Goal: Task Accomplishment & Management: Use online tool/utility

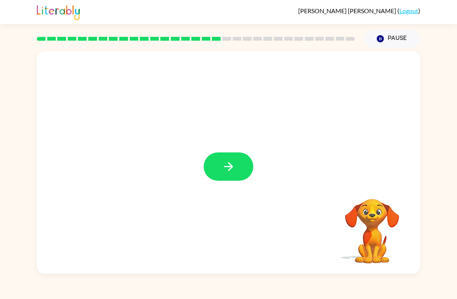
click at [234, 157] on button "button" at bounding box center [229, 166] width 50 height 28
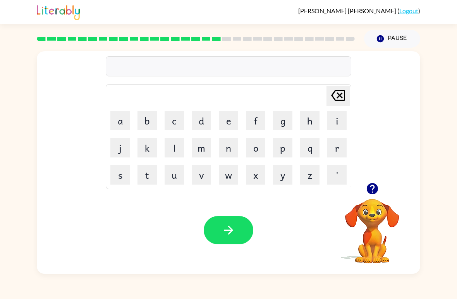
click at [373, 194] on icon "button" at bounding box center [372, 188] width 11 height 11
click at [373, 183] on icon "button" at bounding box center [373, 189] width 14 height 14
click at [277, 119] on button "g" at bounding box center [282, 120] width 19 height 19
click at [335, 150] on button "r" at bounding box center [336, 147] width 19 height 19
click at [172, 183] on button "u" at bounding box center [174, 174] width 19 height 19
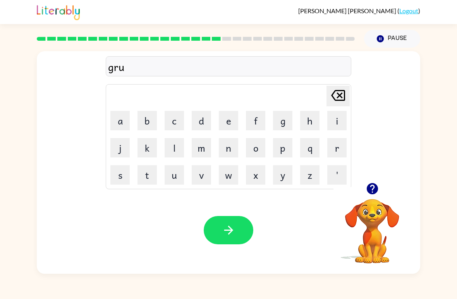
click at [234, 148] on button "n" at bounding box center [228, 147] width 19 height 19
click at [201, 156] on button "m" at bounding box center [201, 147] width 19 height 19
click at [282, 148] on button "p" at bounding box center [282, 147] width 19 height 19
click at [231, 124] on button "e" at bounding box center [228, 120] width 19 height 19
click at [120, 179] on button "s" at bounding box center [119, 174] width 19 height 19
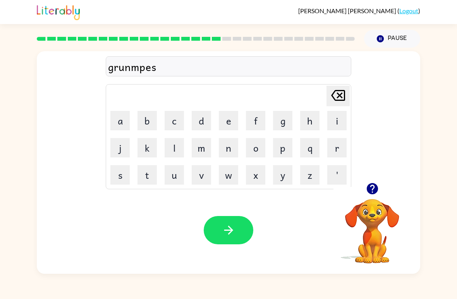
click at [146, 177] on button "t" at bounding box center [147, 174] width 19 height 19
click at [236, 227] on button "button" at bounding box center [229, 230] width 50 height 28
click at [379, 185] on icon "button" at bounding box center [373, 189] width 14 height 14
click at [336, 120] on button "i" at bounding box center [336, 120] width 19 height 19
click at [226, 142] on button "n" at bounding box center [228, 147] width 19 height 19
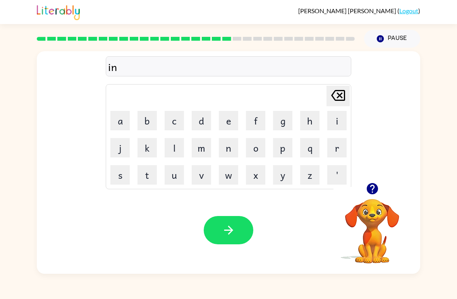
click at [178, 125] on button "c" at bounding box center [174, 120] width 19 height 19
click at [332, 150] on button "r" at bounding box center [336, 147] width 19 height 19
click at [225, 123] on button "e" at bounding box center [228, 120] width 19 height 19
click at [201, 124] on button "d" at bounding box center [201, 120] width 19 height 19
click at [329, 123] on button "i" at bounding box center [336, 120] width 19 height 19
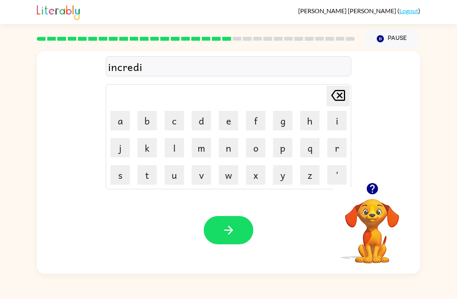
click at [148, 127] on button "b" at bounding box center [147, 120] width 19 height 19
click at [174, 150] on button "l" at bounding box center [174, 147] width 19 height 19
click at [232, 118] on button "e" at bounding box center [228, 120] width 19 height 19
click at [237, 229] on button "button" at bounding box center [229, 230] width 50 height 28
click at [377, 191] on icon "button" at bounding box center [372, 188] width 11 height 11
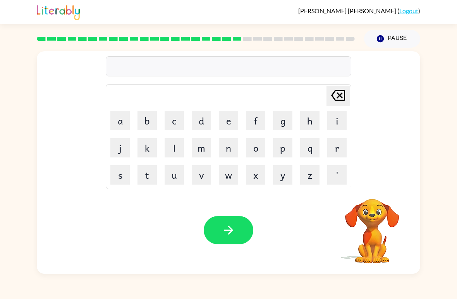
click at [204, 121] on button "d" at bounding box center [201, 120] width 19 height 19
click at [230, 121] on button "e" at bounding box center [228, 120] width 19 height 19
click at [176, 129] on button "c" at bounding box center [174, 120] width 19 height 19
click at [223, 120] on button "e" at bounding box center [228, 120] width 19 height 19
click at [228, 146] on button "n" at bounding box center [228, 147] width 19 height 19
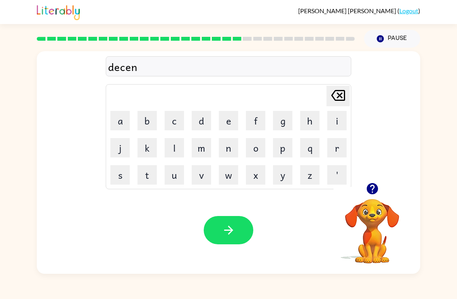
click at [146, 180] on button "t" at bounding box center [147, 174] width 19 height 19
click at [236, 229] on button "button" at bounding box center [229, 230] width 50 height 28
click at [379, 190] on icon "button" at bounding box center [373, 189] width 14 height 14
click at [203, 123] on button "d" at bounding box center [201, 120] width 19 height 19
click at [255, 136] on td "o" at bounding box center [256, 147] width 26 height 26
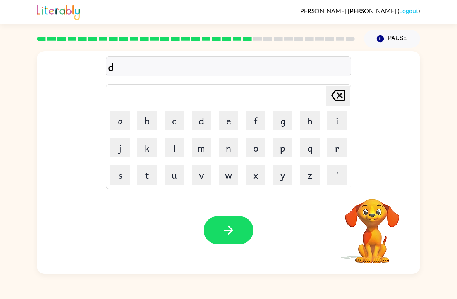
click at [253, 145] on button "o" at bounding box center [255, 147] width 19 height 19
click at [204, 148] on button "m" at bounding box center [201, 147] width 19 height 19
click at [337, 124] on button "i" at bounding box center [336, 120] width 19 height 19
click at [231, 151] on button "n" at bounding box center [228, 147] width 19 height 19
click at [118, 124] on button "a" at bounding box center [119, 120] width 19 height 19
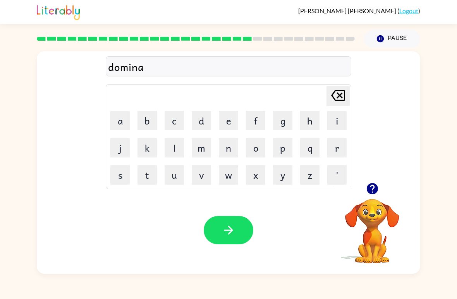
click at [148, 175] on button "t" at bounding box center [147, 174] width 19 height 19
click at [226, 119] on button "e" at bounding box center [228, 120] width 19 height 19
click at [237, 235] on button "button" at bounding box center [229, 230] width 50 height 28
click at [380, 190] on button "button" at bounding box center [373, 189] width 20 height 20
click at [383, 193] on video "Your browser must support playing .mp4 files to use Literably. Please try using…" at bounding box center [372, 225] width 77 height 77
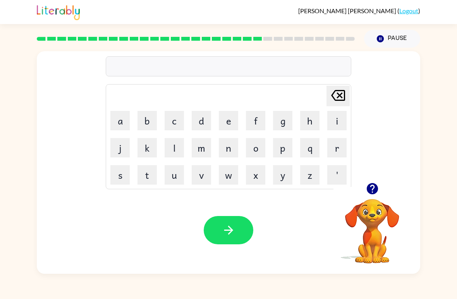
click at [379, 190] on button "button" at bounding box center [373, 189] width 20 height 20
click at [377, 187] on icon "button" at bounding box center [372, 188] width 11 height 11
click at [122, 176] on button "s" at bounding box center [119, 174] width 19 height 19
click at [333, 122] on button "i" at bounding box center [336, 120] width 19 height 19
click at [118, 176] on button "s" at bounding box center [119, 174] width 19 height 19
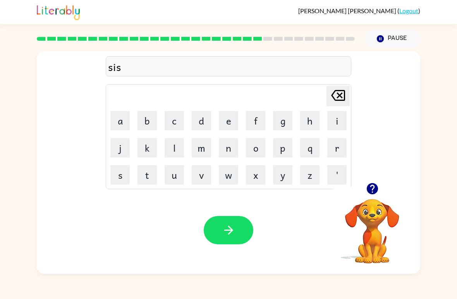
click at [148, 175] on button "t" at bounding box center [147, 174] width 19 height 19
click at [235, 126] on button "e" at bounding box center [228, 120] width 19 height 19
click at [334, 122] on button "i" at bounding box center [336, 120] width 19 height 19
click at [231, 149] on button "n" at bounding box center [228, 147] width 19 height 19
click at [249, 237] on button "button" at bounding box center [229, 230] width 50 height 28
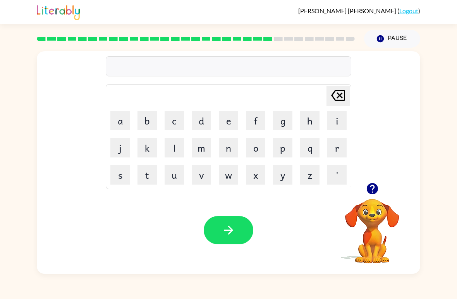
click at [376, 179] on div "[PERSON_NAME] last character input a b c d e f g h i j k l m n o p q r s t u v …" at bounding box center [229, 116] width 384 height 131
click at [368, 192] on icon "button" at bounding box center [373, 189] width 14 height 14
click at [231, 176] on button "w" at bounding box center [228, 174] width 19 height 19
click at [251, 145] on button "o" at bounding box center [255, 147] width 19 height 19
click at [335, 152] on button "r" at bounding box center [336, 147] width 19 height 19
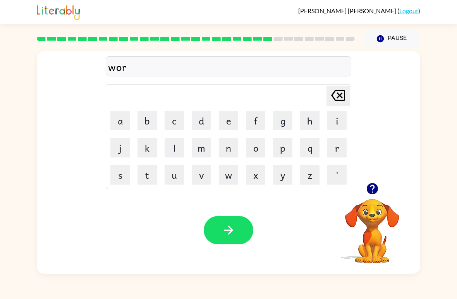
click at [195, 123] on button "d" at bounding box center [201, 120] width 19 height 19
click at [277, 178] on button "y" at bounding box center [282, 174] width 19 height 19
click at [245, 229] on button "button" at bounding box center [229, 230] width 50 height 28
click at [336, 146] on button "r" at bounding box center [336, 147] width 19 height 19
click at [227, 123] on button "e" at bounding box center [228, 120] width 19 height 19
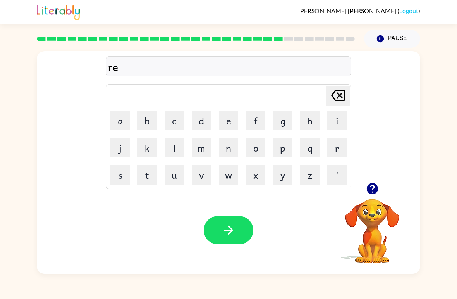
click at [377, 182] on button "button" at bounding box center [373, 189] width 20 height 20
click at [176, 150] on button "l" at bounding box center [174, 147] width 19 height 19
click at [119, 119] on button "a" at bounding box center [119, 120] width 19 height 19
click at [228, 120] on button "e" at bounding box center [228, 120] width 19 height 19
click at [378, 187] on icon "button" at bounding box center [373, 189] width 14 height 14
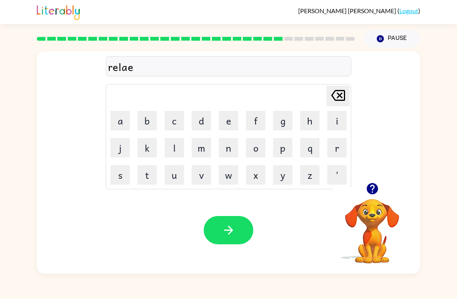
click at [379, 179] on div "relae Delete Delete last character input a b c d e f g h i j k l m n o p q r s …" at bounding box center [229, 116] width 384 height 131
click at [372, 180] on button "button" at bounding box center [373, 189] width 20 height 20
click at [340, 88] on icon "[PERSON_NAME] last character input" at bounding box center [338, 95] width 19 height 19
click at [140, 175] on button "t" at bounding box center [147, 174] width 19 height 19
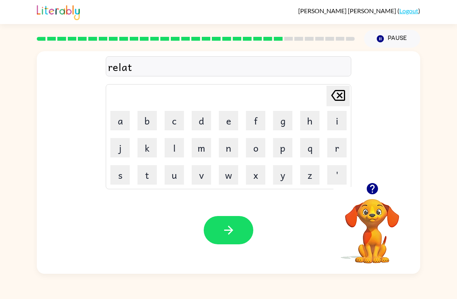
click at [224, 122] on button "e" at bounding box center [228, 120] width 19 height 19
click at [200, 124] on button "d" at bounding box center [201, 120] width 19 height 19
click at [220, 224] on button "button" at bounding box center [229, 230] width 50 height 28
click at [372, 194] on icon "button" at bounding box center [372, 188] width 11 height 11
click at [376, 186] on icon "button" at bounding box center [372, 188] width 11 height 11
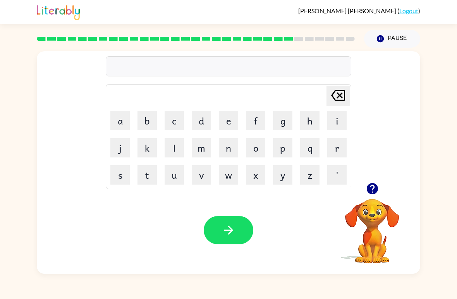
click at [305, 149] on button "q" at bounding box center [309, 147] width 19 height 19
click at [176, 176] on button "u" at bounding box center [174, 174] width 19 height 19
click at [329, 123] on button "i" at bounding box center [336, 120] width 19 height 19
click at [227, 148] on button "n" at bounding box center [228, 147] width 19 height 19
click at [237, 233] on button "button" at bounding box center [229, 230] width 50 height 28
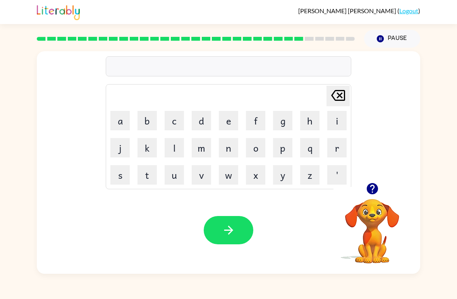
click at [379, 196] on button "button" at bounding box center [373, 189] width 20 height 20
click at [206, 129] on button "d" at bounding box center [201, 120] width 19 height 19
click at [228, 129] on button "e" at bounding box center [228, 120] width 19 height 19
click at [280, 150] on button "p" at bounding box center [282, 147] width 19 height 19
click at [122, 122] on button "a" at bounding box center [119, 120] width 19 height 19
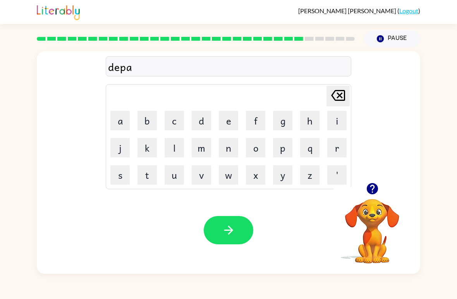
click at [339, 142] on button "r" at bounding box center [336, 147] width 19 height 19
click at [208, 143] on button "m" at bounding box center [201, 147] width 19 height 19
click at [224, 120] on button "e" at bounding box center [228, 120] width 19 height 19
click at [230, 145] on button "n" at bounding box center [228, 147] width 19 height 19
click at [142, 174] on button "t" at bounding box center [147, 174] width 19 height 19
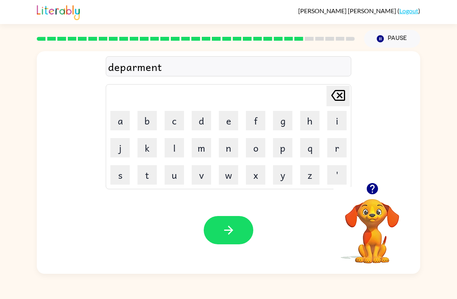
click at [250, 232] on button "button" at bounding box center [229, 230] width 50 height 28
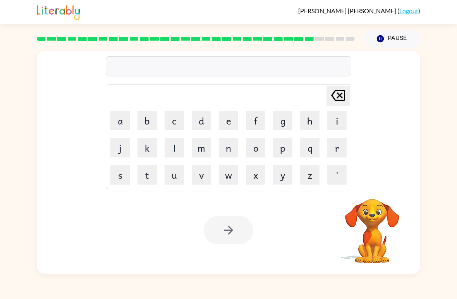
click at [122, 169] on button "s" at bounding box center [119, 174] width 19 height 19
click at [176, 154] on button "l" at bounding box center [174, 147] width 19 height 19
click at [331, 119] on button "i" at bounding box center [336, 120] width 19 height 19
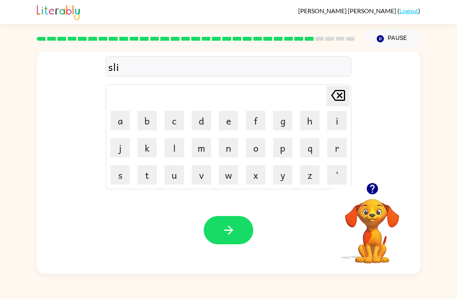
click at [280, 124] on button "g" at bounding box center [282, 120] width 19 height 19
click at [305, 120] on button "h" at bounding box center [309, 120] width 19 height 19
click at [150, 177] on button "t" at bounding box center [147, 174] width 19 height 19
click at [227, 232] on icon "button" at bounding box center [229, 230] width 14 height 14
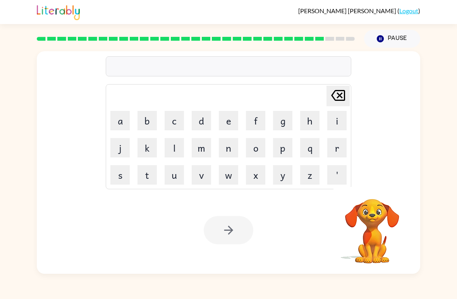
click at [169, 178] on button "u" at bounding box center [174, 174] width 19 height 19
click at [226, 150] on button "n" at bounding box center [228, 147] width 19 height 19
click at [327, 124] on button "i" at bounding box center [336, 120] width 19 height 19
click at [196, 177] on button "v" at bounding box center [201, 174] width 19 height 19
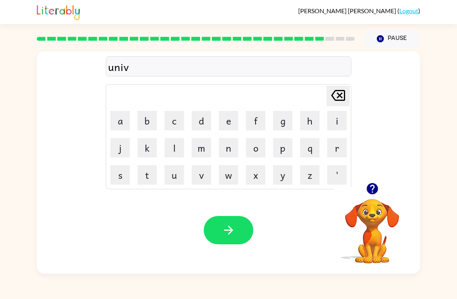
click at [224, 122] on button "e" at bounding box center [228, 120] width 19 height 19
click at [325, 153] on td "r" at bounding box center [337, 147] width 26 height 26
click at [122, 177] on button "s" at bounding box center [119, 174] width 19 height 19
click at [122, 122] on button "a" at bounding box center [119, 120] width 19 height 19
click at [169, 149] on button "l" at bounding box center [174, 147] width 19 height 19
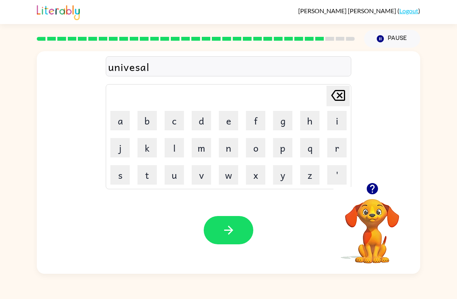
click at [341, 96] on icon at bounding box center [338, 95] width 14 height 11
click at [344, 95] on icon "[PERSON_NAME] last character input" at bounding box center [338, 95] width 19 height 19
click at [335, 148] on button "r" at bounding box center [336, 147] width 19 height 19
click at [119, 174] on button "s" at bounding box center [119, 174] width 19 height 19
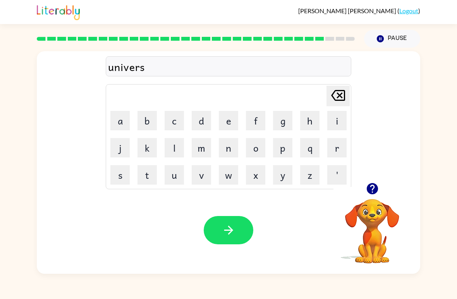
click at [120, 126] on button "a" at bounding box center [119, 120] width 19 height 19
click at [176, 157] on button "l" at bounding box center [174, 147] width 19 height 19
click at [251, 236] on button "button" at bounding box center [229, 230] width 50 height 28
click at [124, 172] on button "s" at bounding box center [119, 174] width 19 height 19
click at [328, 128] on button "i" at bounding box center [336, 120] width 19 height 19
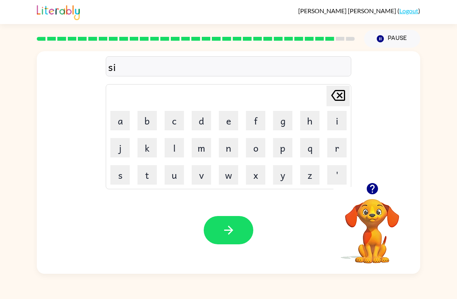
click at [170, 150] on button "l" at bounding box center [174, 147] width 19 height 19
click at [198, 178] on button "v" at bounding box center [201, 174] width 19 height 19
click at [226, 123] on button "e" at bounding box center [228, 120] width 19 height 19
click at [337, 148] on button "r" at bounding box center [336, 147] width 19 height 19
click at [229, 174] on button "w" at bounding box center [228, 174] width 19 height 19
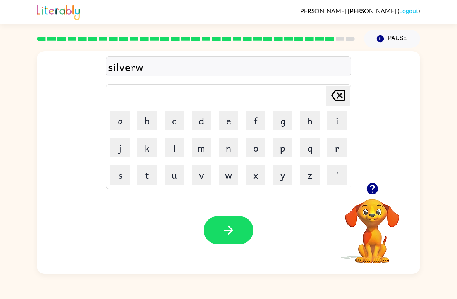
click at [305, 124] on button "h" at bounding box center [309, 120] width 19 height 19
click at [229, 123] on button "e" at bounding box center [228, 120] width 19 height 19
click at [330, 150] on button "r" at bounding box center [336, 147] width 19 height 19
click at [231, 118] on button "e" at bounding box center [228, 120] width 19 height 19
click at [239, 229] on button "button" at bounding box center [229, 230] width 50 height 28
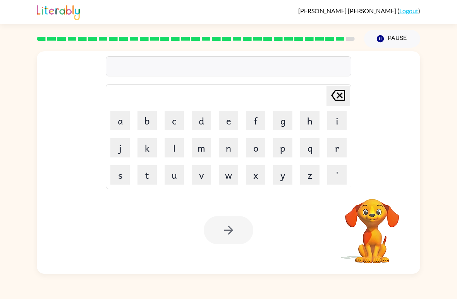
click at [226, 121] on button "e" at bounding box center [228, 120] width 19 height 19
click at [232, 148] on button "n" at bounding box center [228, 147] width 19 height 19
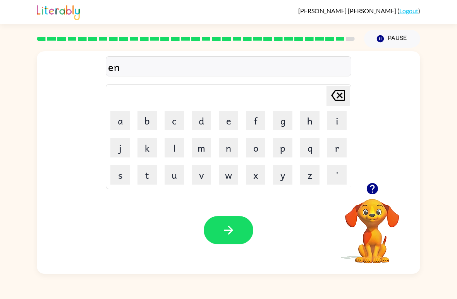
click at [172, 129] on button "c" at bounding box center [174, 120] width 19 height 19
click at [256, 147] on button "o" at bounding box center [255, 147] width 19 height 19
click at [173, 175] on button "u" at bounding box center [174, 174] width 19 height 19
click at [224, 151] on button "n" at bounding box center [228, 147] width 19 height 19
click at [147, 174] on button "t" at bounding box center [147, 174] width 19 height 19
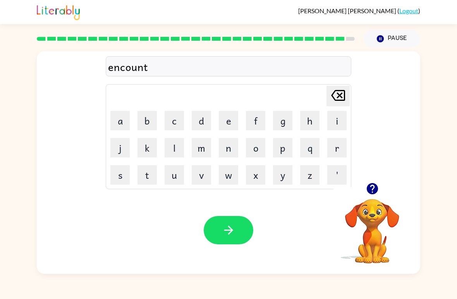
click at [226, 123] on button "e" at bounding box center [228, 120] width 19 height 19
click at [330, 150] on button "r" at bounding box center [336, 147] width 19 height 19
click at [240, 226] on button "button" at bounding box center [229, 230] width 50 height 28
